Goal: Transaction & Acquisition: Purchase product/service

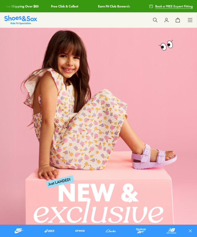
click at [191, 20] on icon at bounding box center [190, 19] width 5 height 5
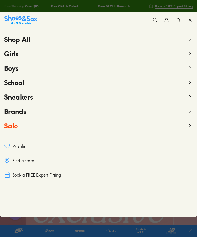
click at [192, 67] on icon at bounding box center [190, 68] width 6 height 6
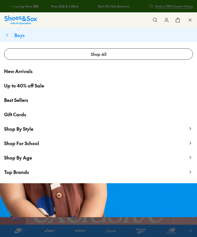
click at [119, 51] on link "Shop All" at bounding box center [98, 53] width 189 height 11
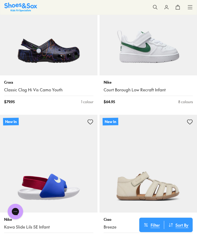
scroll to position [283, 0]
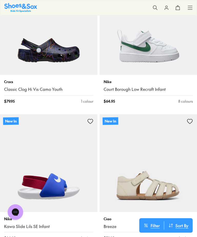
click at [154, 225] on button "Filter" at bounding box center [152, 225] width 25 height 8
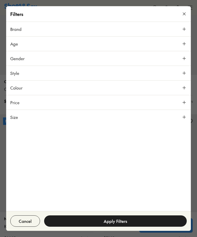
click at [186, 57] on icon at bounding box center [184, 58] width 5 height 5
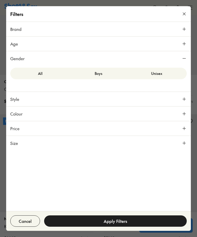
click at [187, 57] on icon at bounding box center [184, 58] width 5 height 5
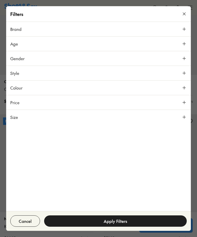
click at [186, 29] on icon at bounding box center [184, 28] width 5 height 5
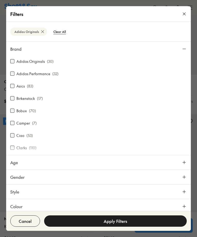
scroll to position [6, 0]
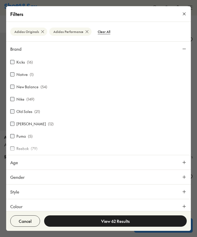
scroll to position [160, 0]
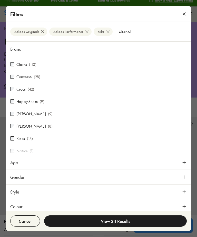
scroll to position [70, 0]
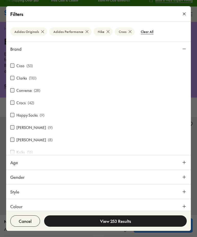
click at [132, 221] on button "View 253 Results" at bounding box center [115, 220] width 143 height 11
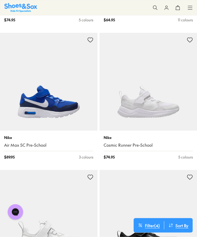
scroll to position [1871, 0]
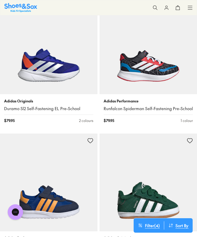
scroll to position [3830, 0]
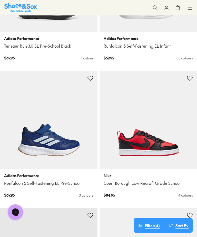
scroll to position [5944, 0]
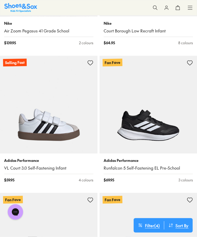
scroll to position [6456, 0]
